Goal: Task Accomplishment & Management: Complete application form

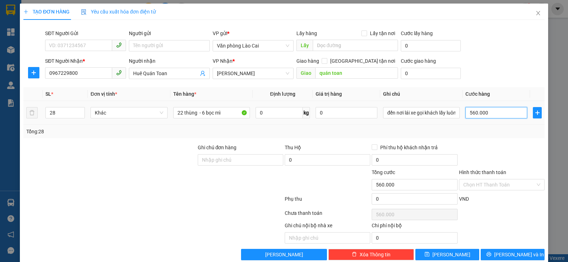
click at [485, 113] on input "560.000" at bounding box center [497, 112] width 62 height 11
type input "56.000"
type input "0"
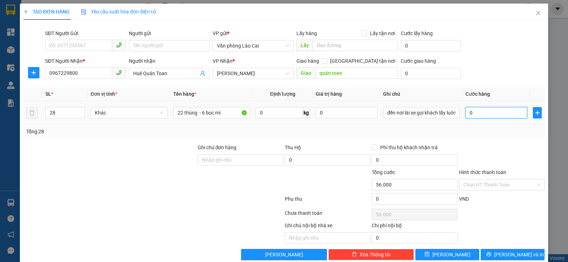
type input "0"
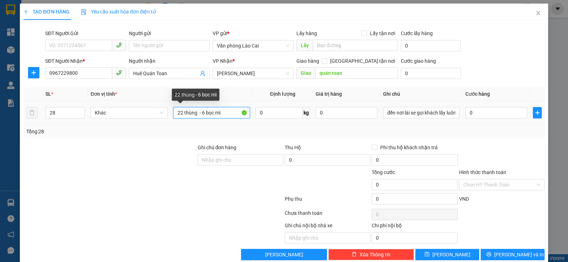
click at [196, 114] on input "22 thùng - 6 bọc mì" at bounding box center [211, 112] width 77 height 11
type input "20 thùng - 10 hộp - 6 bọc mì"
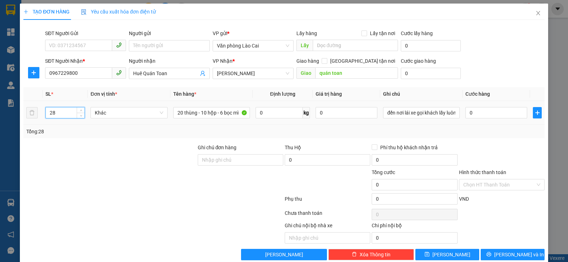
click at [72, 116] on input "28" at bounding box center [65, 113] width 39 height 11
type input "2"
type input "36"
click at [466, 114] on input "0" at bounding box center [497, 112] width 62 height 11
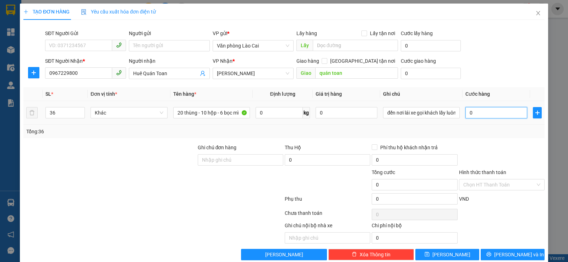
click at [466, 112] on input "0" at bounding box center [497, 112] width 62 height 11
type input "70"
type input "720"
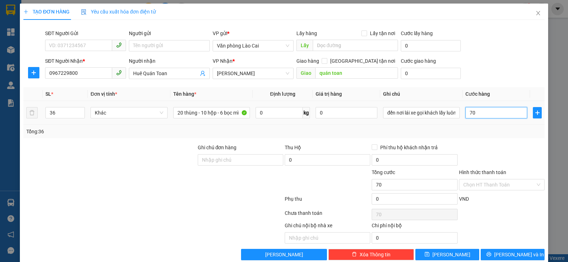
type input "720"
type input "7.200"
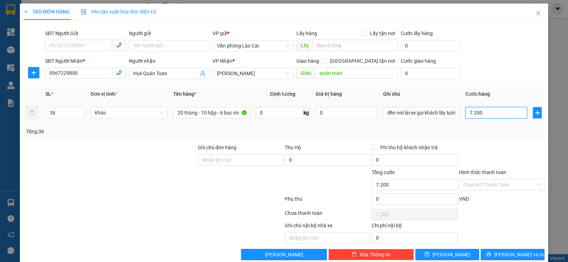
type input "72.000"
type input "720.000"
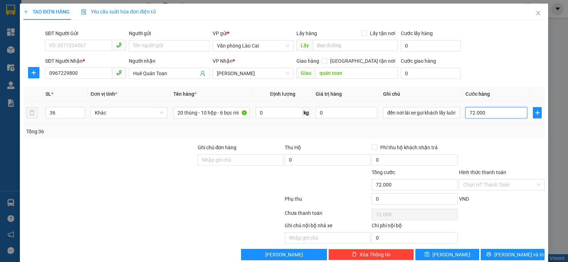
type input "720.000"
click at [490, 109] on input "720.000" at bounding box center [497, 112] width 62 height 11
click at [493, 128] on div "Tổng: 36" at bounding box center [284, 132] width 516 height 8
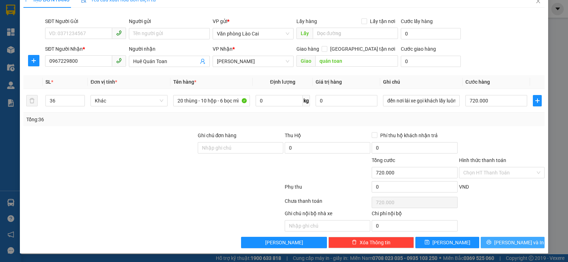
click at [511, 242] on span "[PERSON_NAME] và In" at bounding box center [519, 243] width 50 height 8
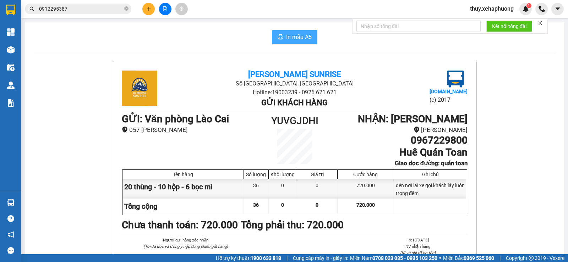
click at [303, 37] on span "In mẫu A5" at bounding box center [299, 37] width 26 height 9
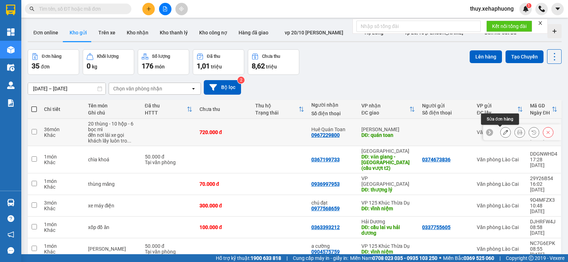
click at [503, 130] on icon at bounding box center [505, 132] width 5 height 5
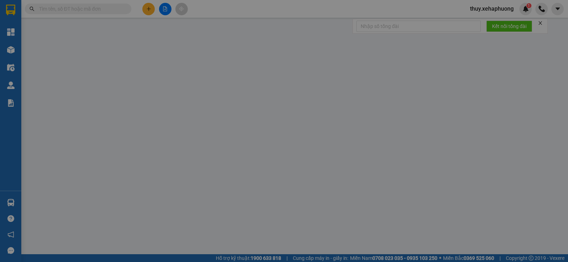
type input "0967229800"
type input "Huê Quán Toan"
type input "quán toan"
type input "720.000"
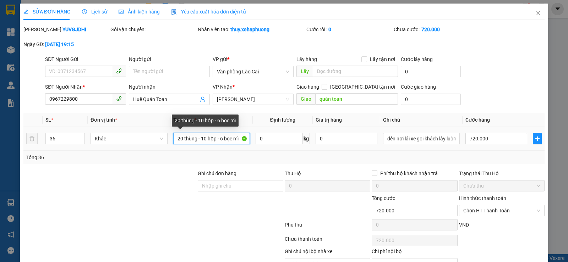
click at [239, 140] on input "20 thùng - 10 hộp - 6 bọc mì" at bounding box center [211, 138] width 77 height 11
type input "2"
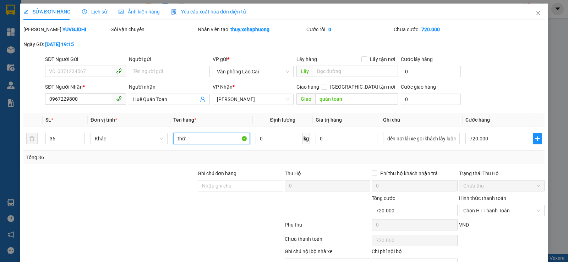
scroll to position [38, 0]
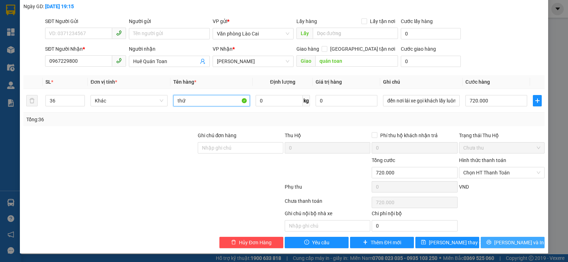
type input "thứ"
click at [500, 243] on button "[PERSON_NAME] và In" at bounding box center [513, 242] width 64 height 11
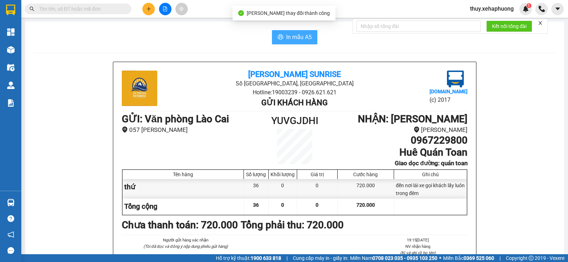
click at [297, 31] on button "In mẫu A5" at bounding box center [294, 37] width 45 height 14
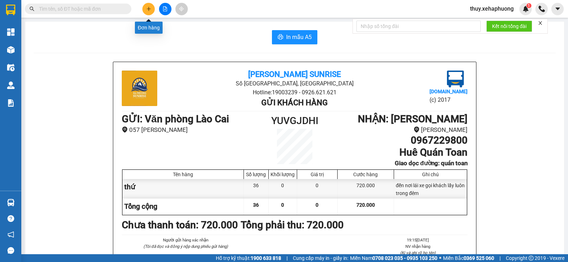
click at [152, 7] on button at bounding box center [148, 9] width 12 height 12
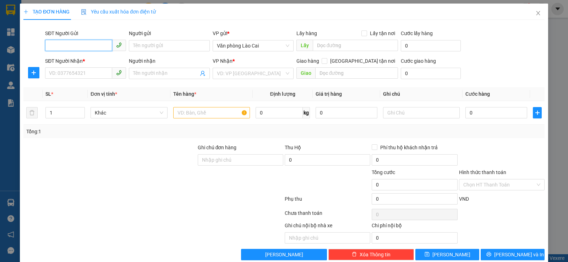
click at [62, 45] on input "SĐT Người Gửi" at bounding box center [78, 45] width 67 height 11
type input "0979524860"
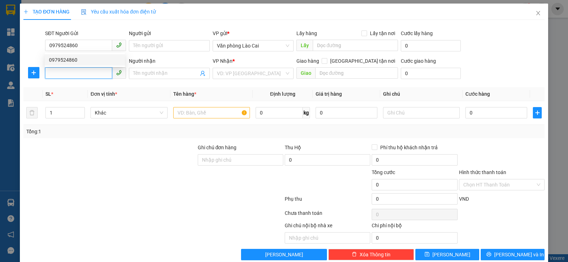
click at [75, 72] on input "SĐT Người Nhận *" at bounding box center [78, 72] width 67 height 11
type input "0962231991"
click at [82, 87] on div "0962231991" at bounding box center [85, 88] width 72 height 8
type input "bxe vĩnh niệm"
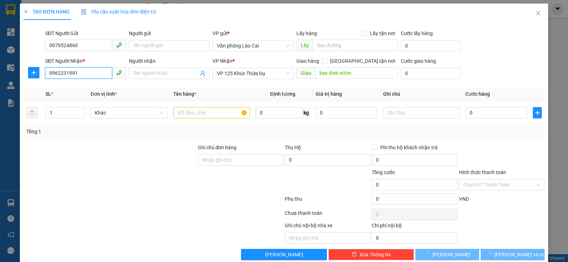
type input "150.000"
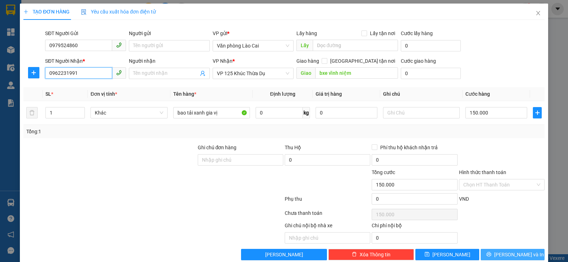
type input "0962231991"
click at [508, 259] on span "[PERSON_NAME] và In" at bounding box center [519, 255] width 50 height 8
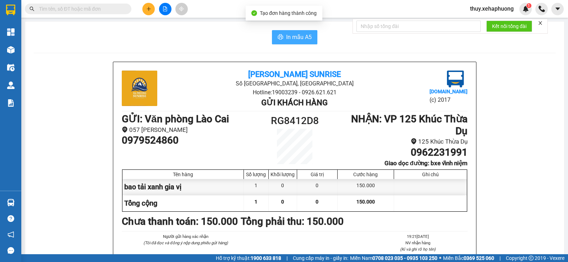
click at [281, 36] on icon "printer" at bounding box center [281, 37] width 6 height 6
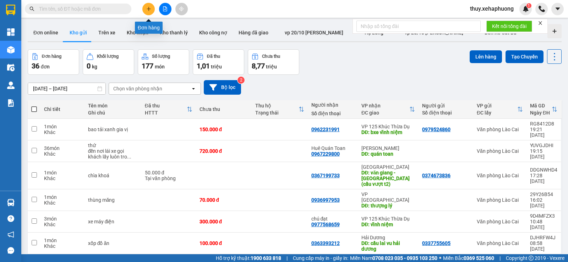
click at [152, 7] on button at bounding box center [148, 9] width 12 height 12
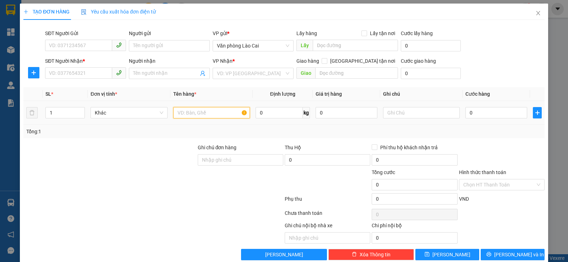
click at [188, 112] on input "text" at bounding box center [211, 112] width 77 height 11
type input "thùng xx"
click at [472, 112] on input "0" at bounding box center [497, 112] width 62 height 11
click at [467, 114] on input "0" at bounding box center [497, 112] width 62 height 11
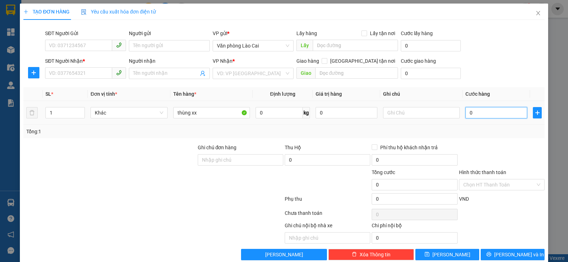
click at [467, 114] on input "0" at bounding box center [497, 112] width 62 height 11
type input "20"
type input "200"
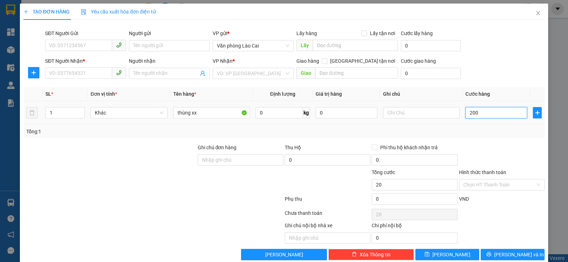
type input "200"
type input "2.000"
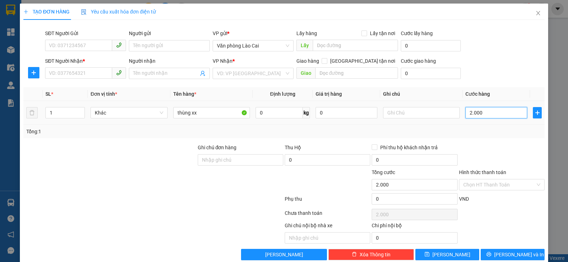
type input "20.000"
type input "200.000"
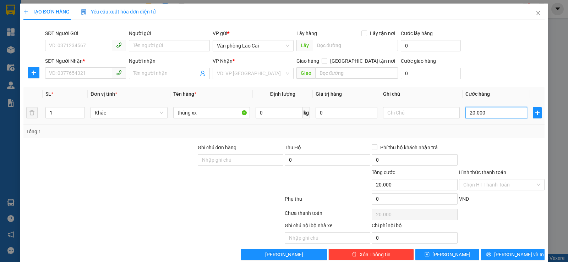
type input "200.000"
click at [82, 73] on input "SĐT Người Nhận *" at bounding box center [78, 72] width 67 height 11
click at [92, 74] on input "SĐT Người Nhận *" at bounding box center [78, 72] width 67 height 11
type input "0379228976"
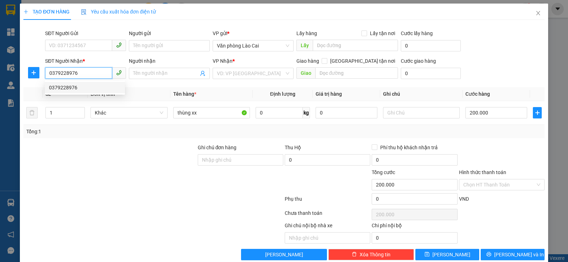
drag, startPoint x: 49, startPoint y: 75, endPoint x: 78, endPoint y: 75, distance: 29.8
click at [78, 75] on input "0379228976" at bounding box center [78, 72] width 67 height 11
click at [66, 40] on input "SĐT Người Gửi" at bounding box center [78, 45] width 67 height 11
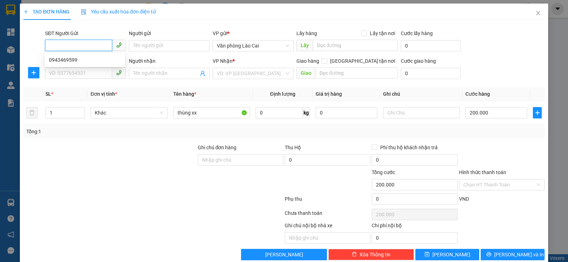
paste input "0379228976"
type input "0379228976"
click at [78, 59] on div "0379228976" at bounding box center [85, 60] width 72 height 8
type input "0382466694"
type input "vĩnh niệm"
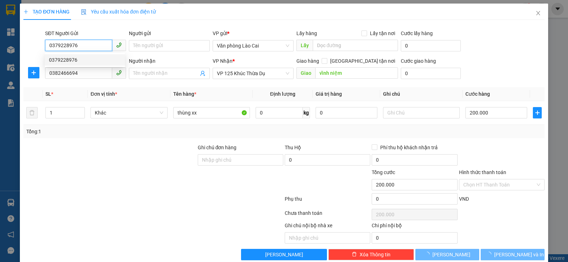
type input "400.000"
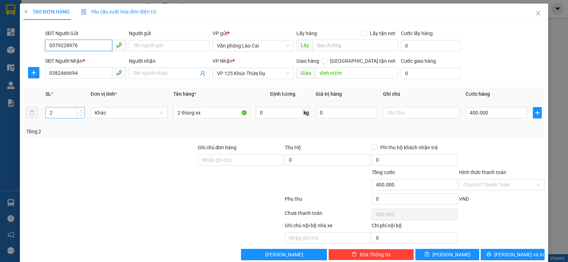
type input "0379228976"
click at [66, 113] on input "2" at bounding box center [65, 113] width 39 height 11
type input "1"
click at [469, 113] on input "400.000" at bounding box center [497, 112] width 62 height 11
type input "0"
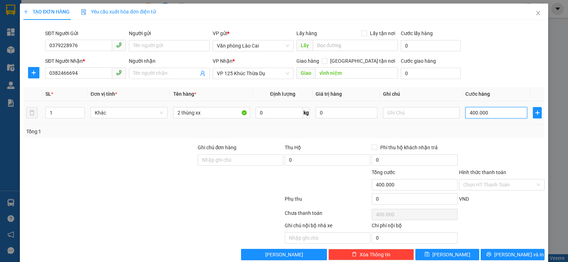
type input "0"
click at [466, 113] on input "0" at bounding box center [497, 112] width 62 height 11
type input "20"
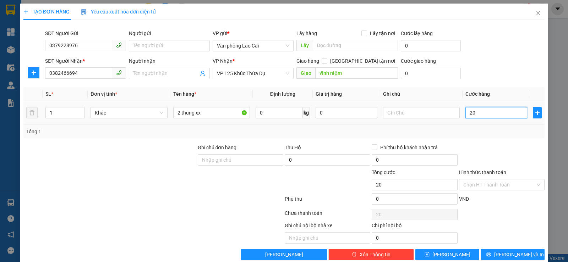
type input "200"
type input "2.000"
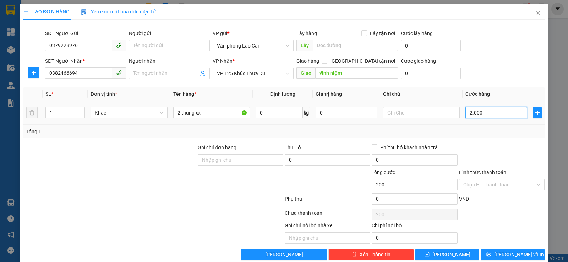
type input "2.000"
type input "20.000"
type input "200.000"
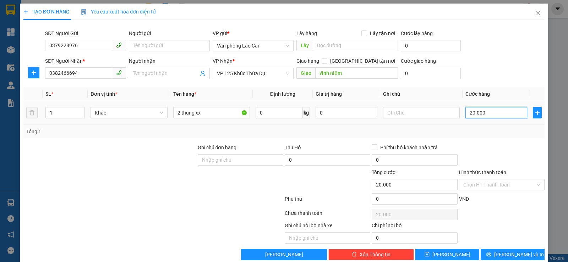
type input "200.000"
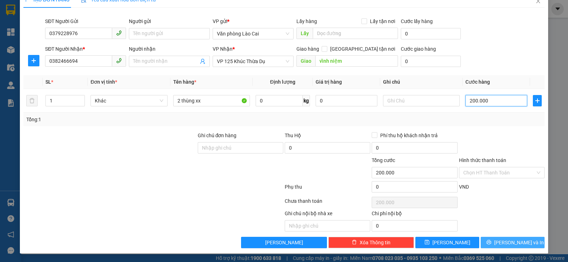
type input "200.000"
click at [515, 241] on span "[PERSON_NAME] và In" at bounding box center [519, 243] width 50 height 8
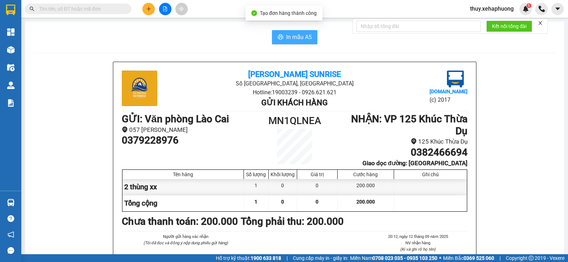
drag, startPoint x: 278, startPoint y: 42, endPoint x: 281, endPoint y: 39, distance: 4.0
click at [278, 42] on button "In mẫu A5" at bounding box center [294, 37] width 45 height 14
click at [287, 39] on span "In mẫu A5" at bounding box center [299, 37] width 26 height 9
click at [205, 39] on div "In mẫu A5" at bounding box center [295, 37] width 522 height 14
